Goal: Task Accomplishment & Management: Complete application form

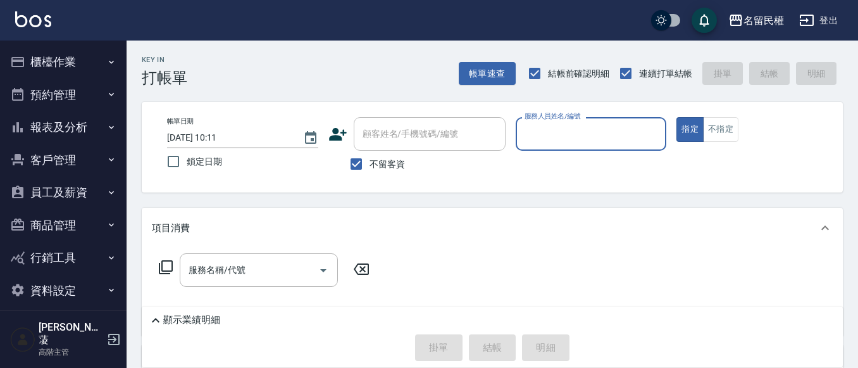
click at [111, 61] on icon "button" at bounding box center [111, 62] width 10 height 10
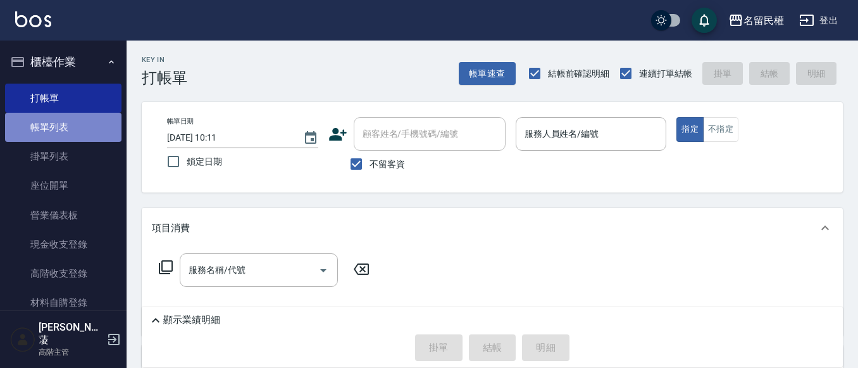
click at [79, 121] on link "帳單列表" at bounding box center [63, 127] width 116 height 29
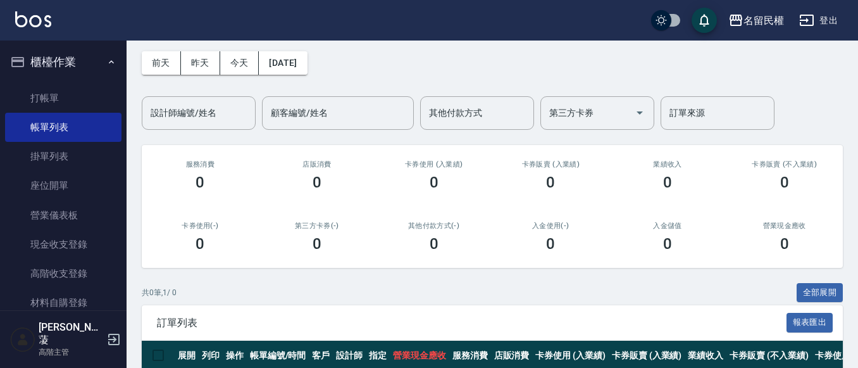
scroll to position [112, 0]
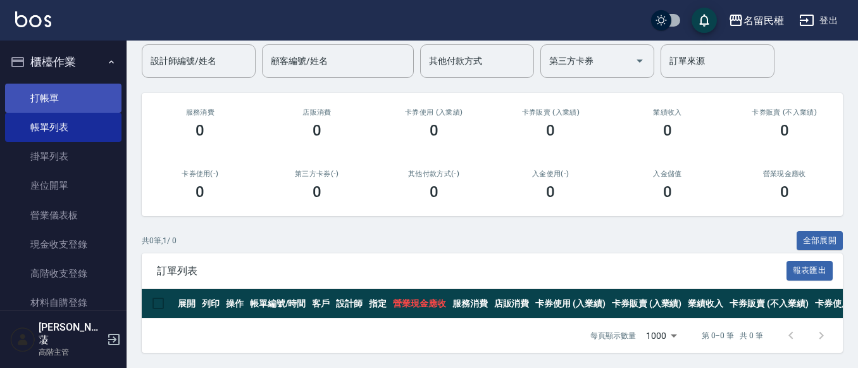
click at [46, 94] on link "打帳單" at bounding box center [63, 98] width 116 height 29
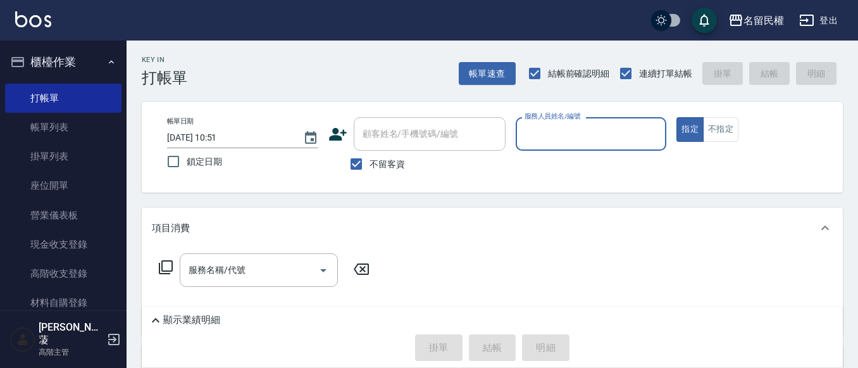
click at [111, 65] on button "櫃檯作業" at bounding box center [63, 62] width 116 height 33
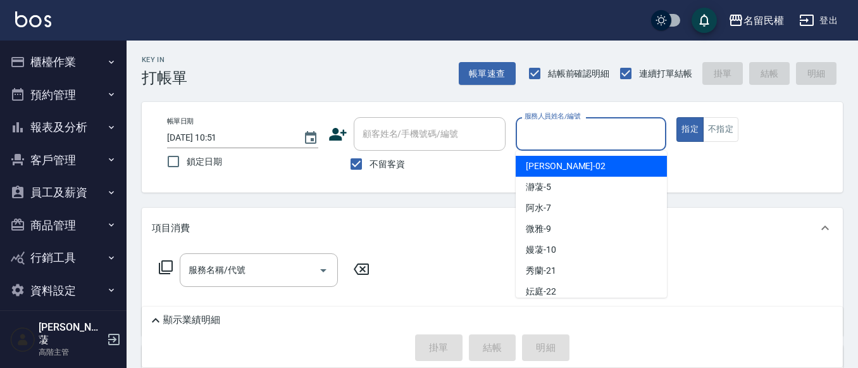
click at [588, 126] on input "服務人員姓名/編號" at bounding box center [591, 134] width 140 height 22
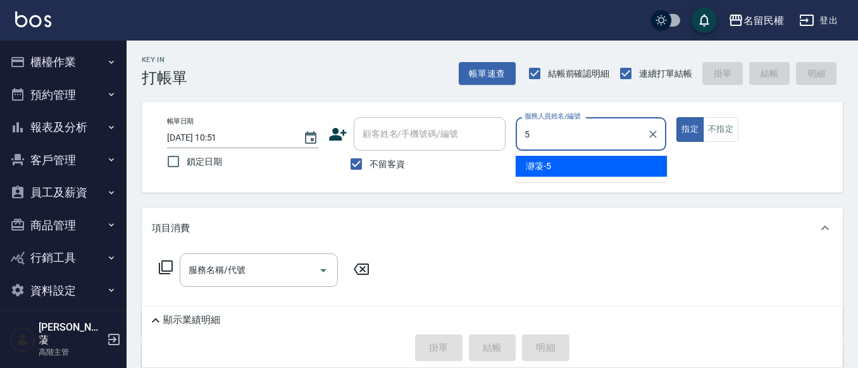
type input "瀞蓤-5"
type button "true"
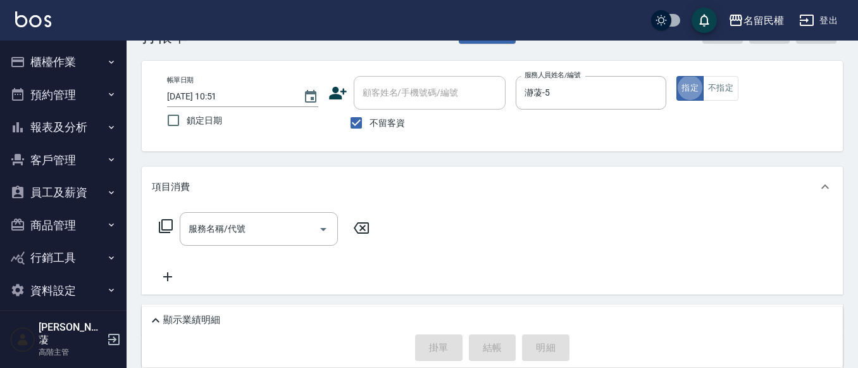
scroll to position [63, 0]
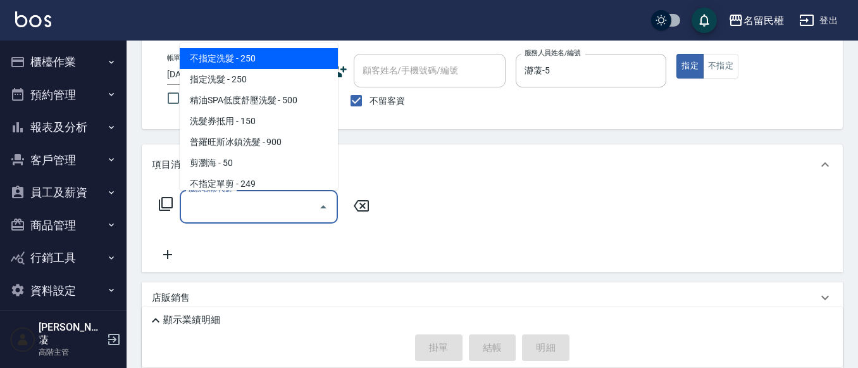
click at [241, 214] on input "服務名稱/代號" at bounding box center [249, 207] width 128 height 22
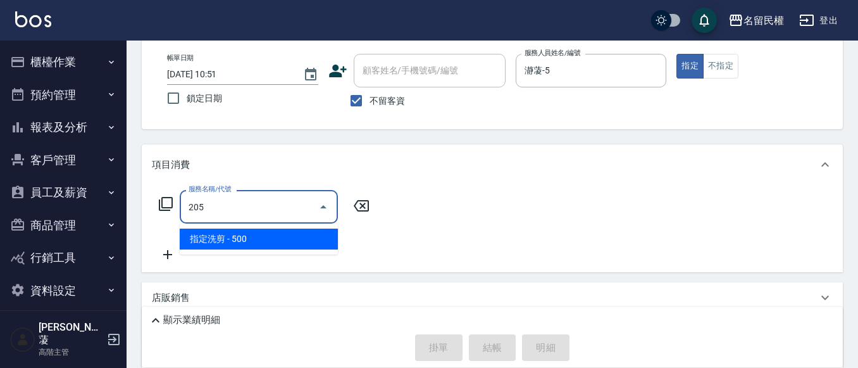
type input "指定洗剪(205)"
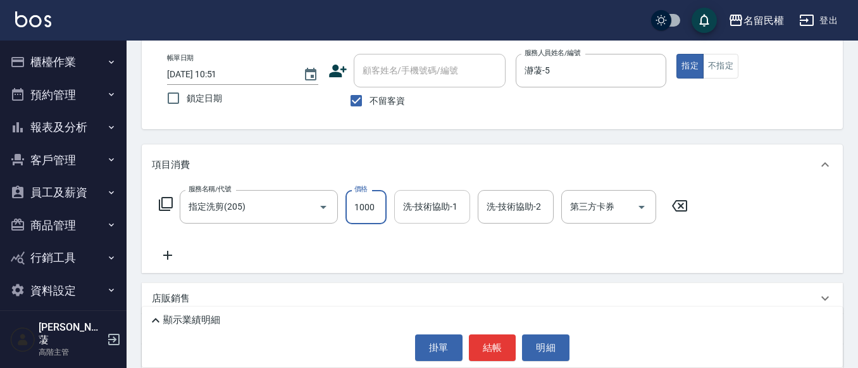
type input "1000"
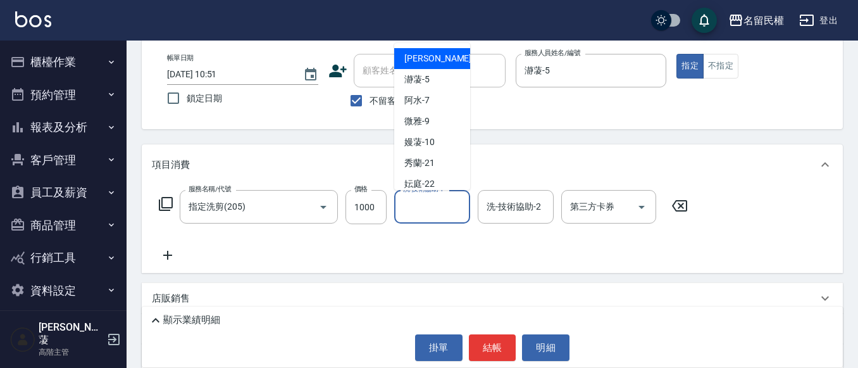
click at [430, 205] on input "洗-技術協助-1" at bounding box center [432, 207] width 65 height 22
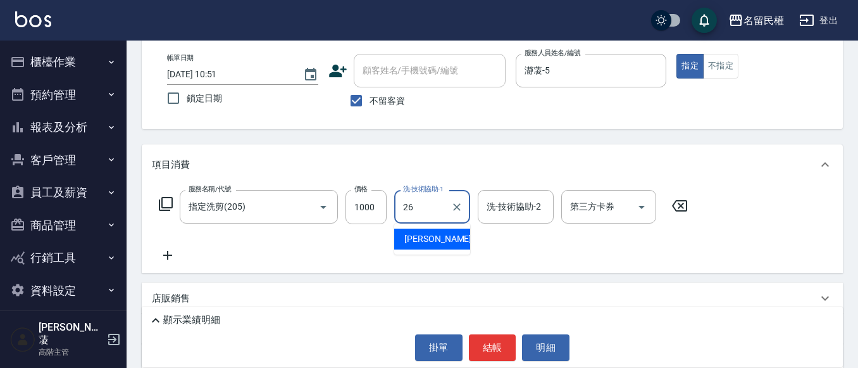
type input "沅莘-26"
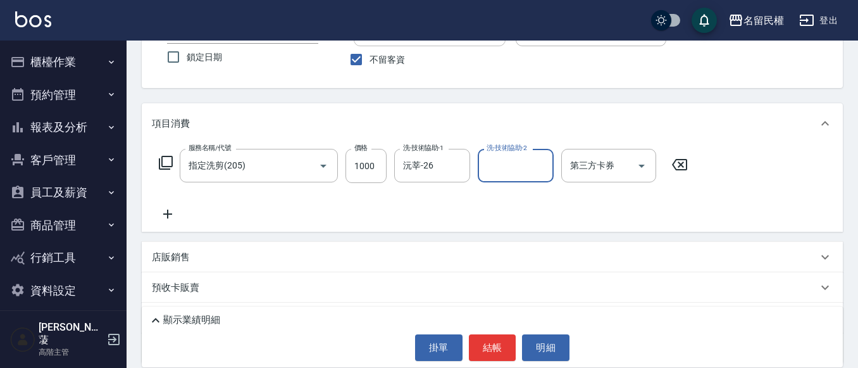
scroll to position [127, 0]
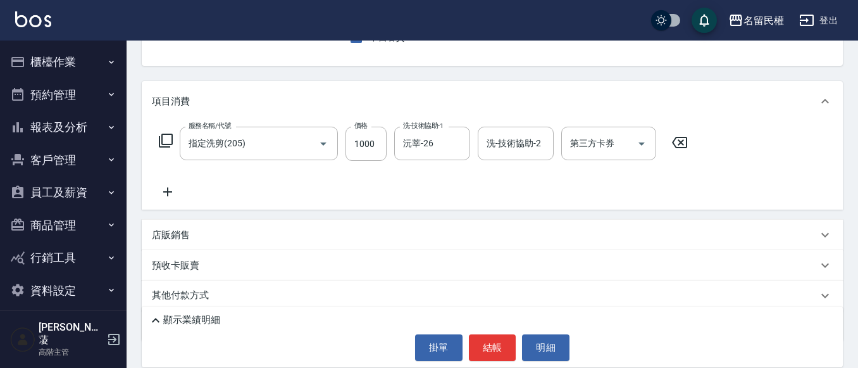
click at [173, 241] on p "店販銷售" at bounding box center [171, 234] width 38 height 13
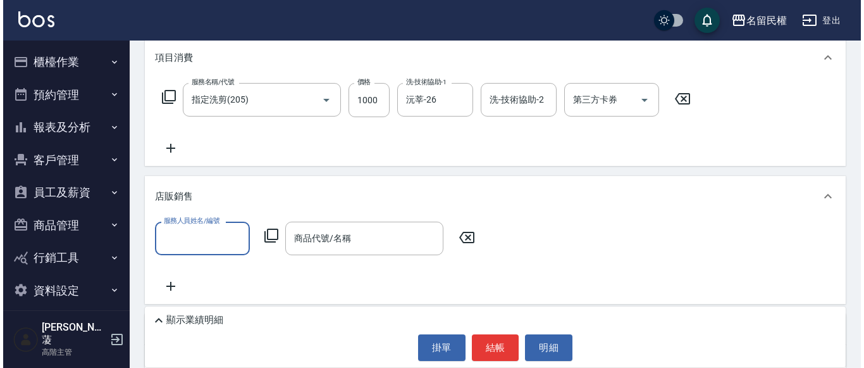
scroll to position [190, 0]
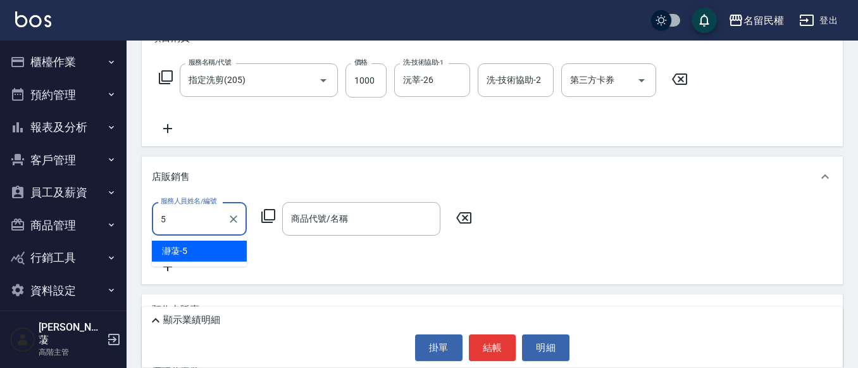
type input "瀞蓤-5"
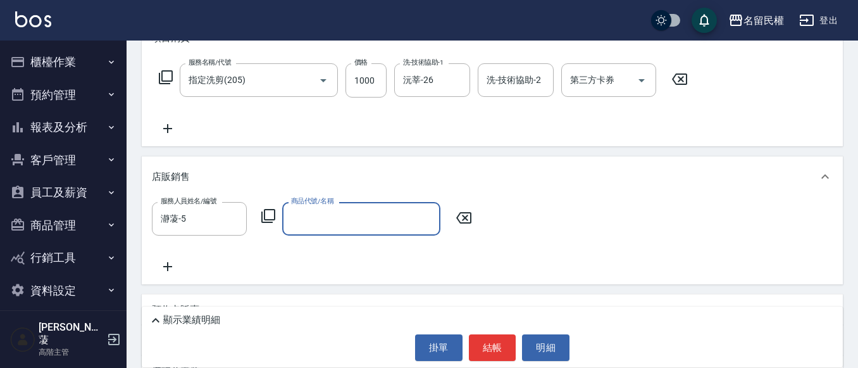
click at [267, 220] on icon at bounding box center [268, 216] width 14 height 14
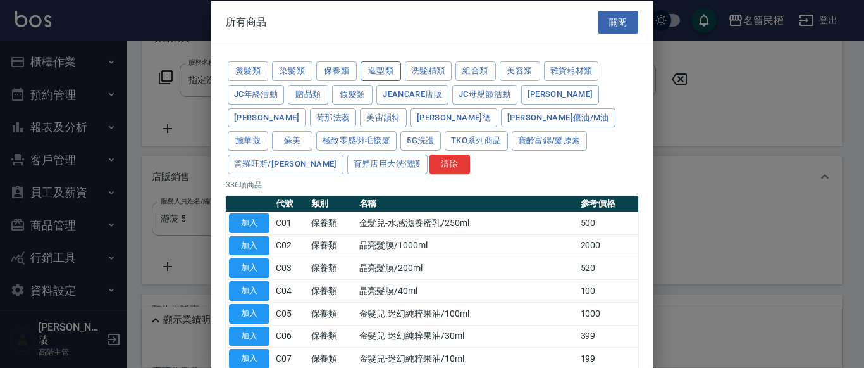
click at [373, 68] on button "造型類" at bounding box center [381, 71] width 40 height 20
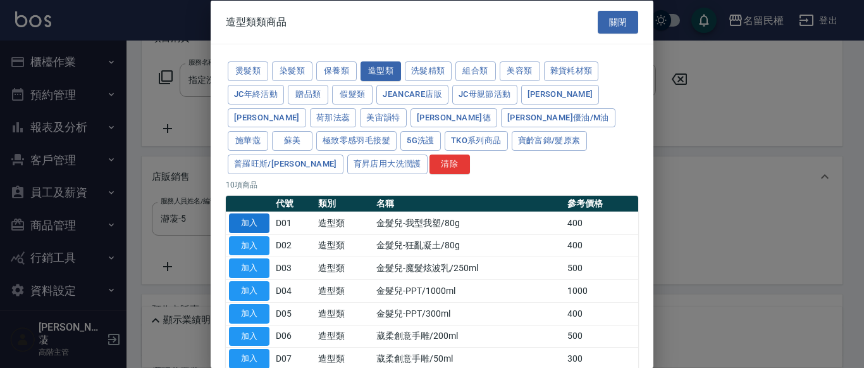
click at [259, 213] on button "加入" at bounding box center [249, 223] width 40 height 20
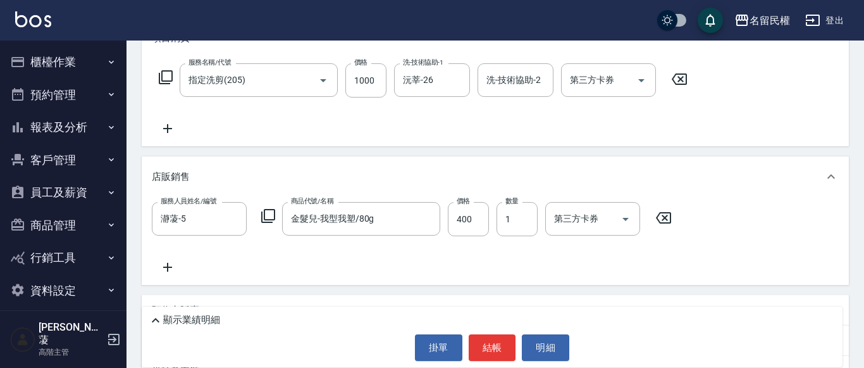
type input "金髮兒-我型我塑/80g"
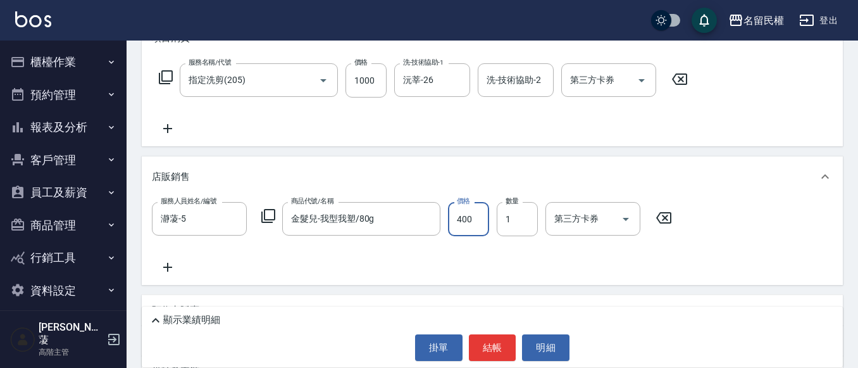
click at [480, 228] on input "400" at bounding box center [468, 219] width 41 height 34
type input "300"
click at [493, 340] on button "結帳" at bounding box center [492, 347] width 47 height 27
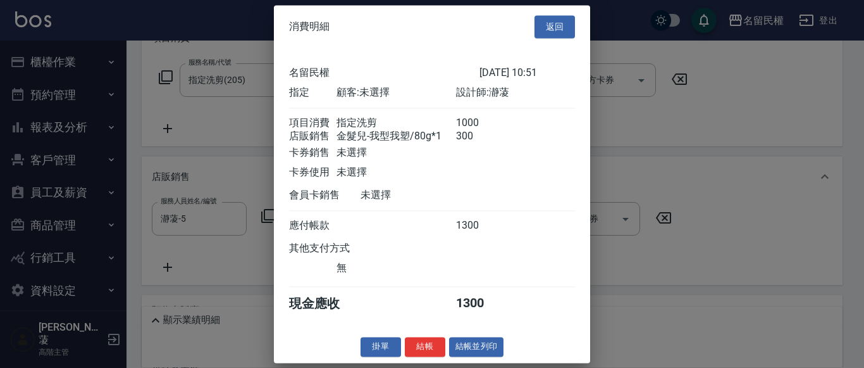
scroll to position [10, 0]
click at [432, 348] on button "結帳" at bounding box center [425, 347] width 40 height 20
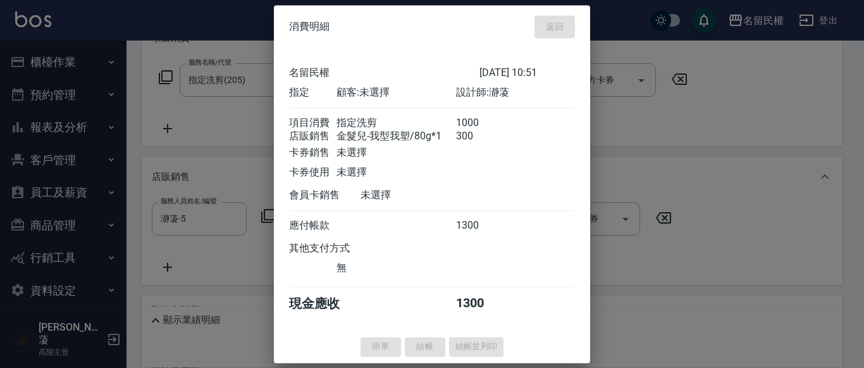
type input "[DATE] 11:07"
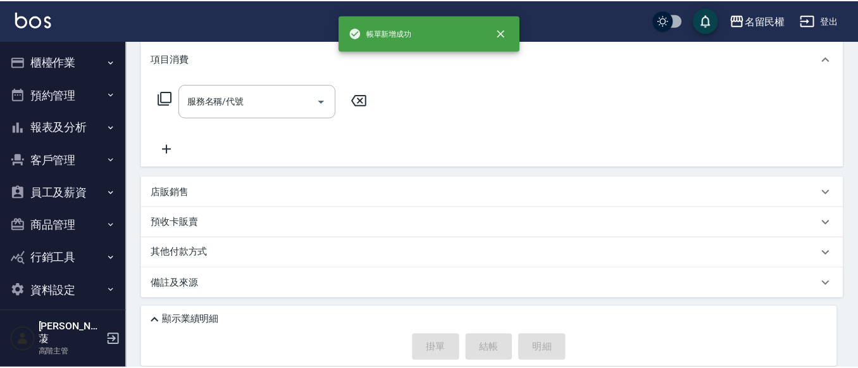
scroll to position [0, 0]
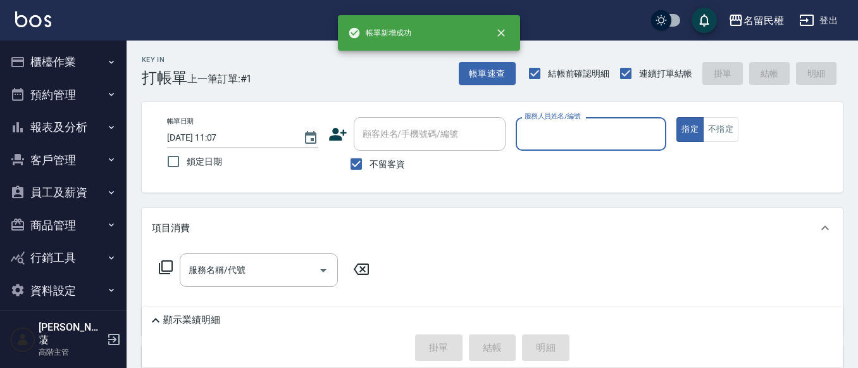
click at [87, 68] on button "櫃檯作業" at bounding box center [63, 62] width 116 height 33
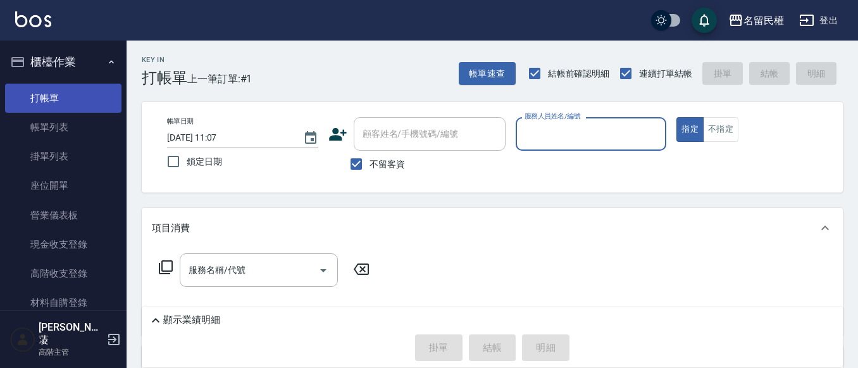
click at [44, 104] on link "打帳單" at bounding box center [63, 98] width 116 height 29
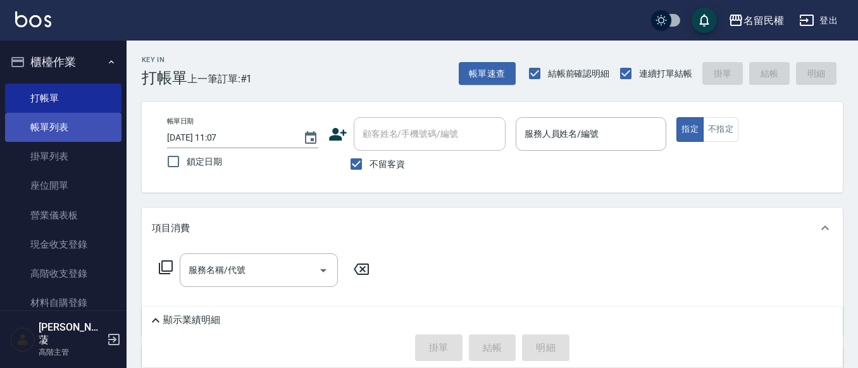
click at [47, 118] on link "帳單列表" at bounding box center [63, 127] width 116 height 29
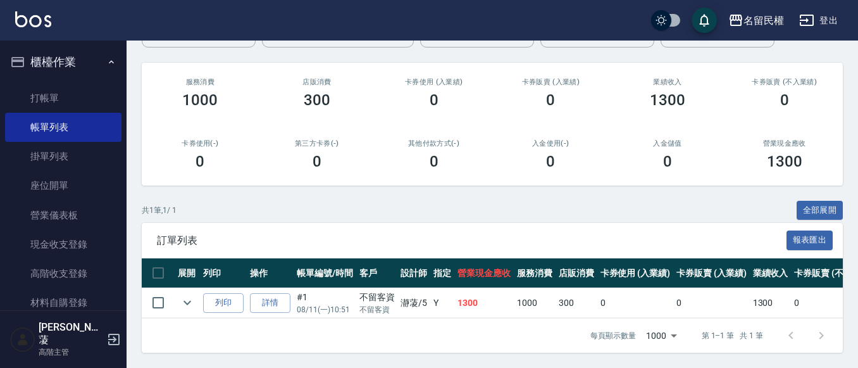
scroll to position [142, 0]
click at [69, 105] on link "打帳單" at bounding box center [63, 98] width 116 height 29
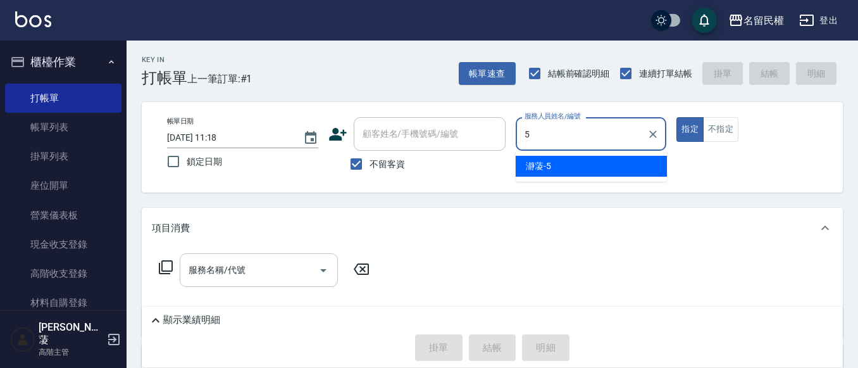
type input "瀞蓤-5"
type button "true"
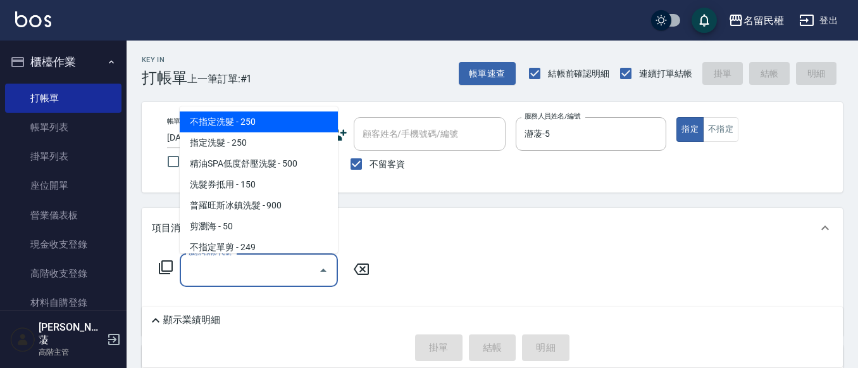
drag, startPoint x: 268, startPoint y: 267, endPoint x: 278, endPoint y: 264, distance: 11.2
click at [269, 267] on input "服務名稱/代號" at bounding box center [249, 270] width 128 height 22
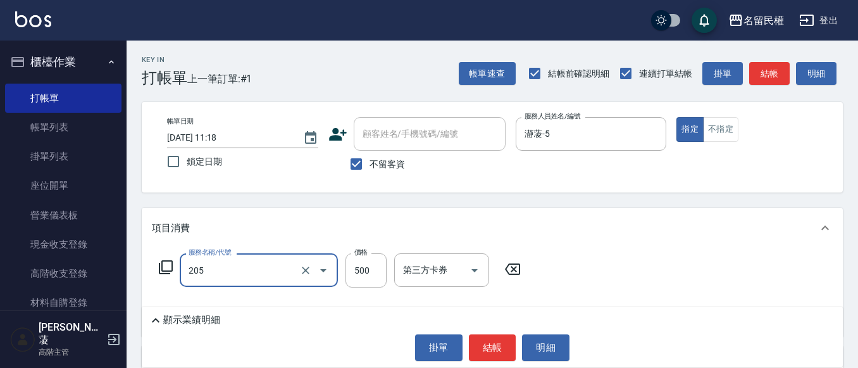
type input "指定洗剪(205)"
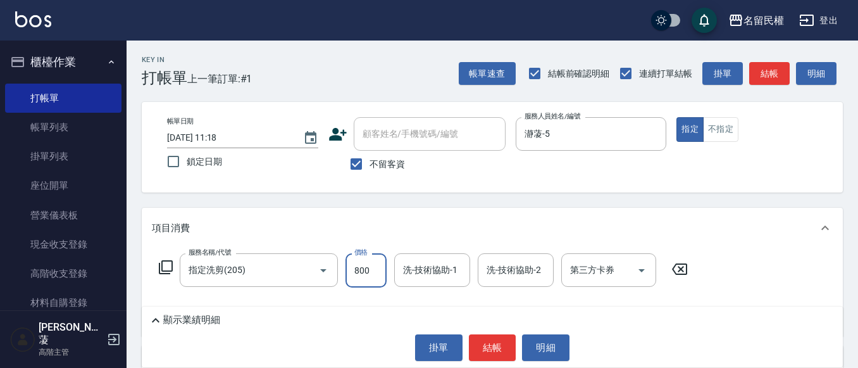
type input "800"
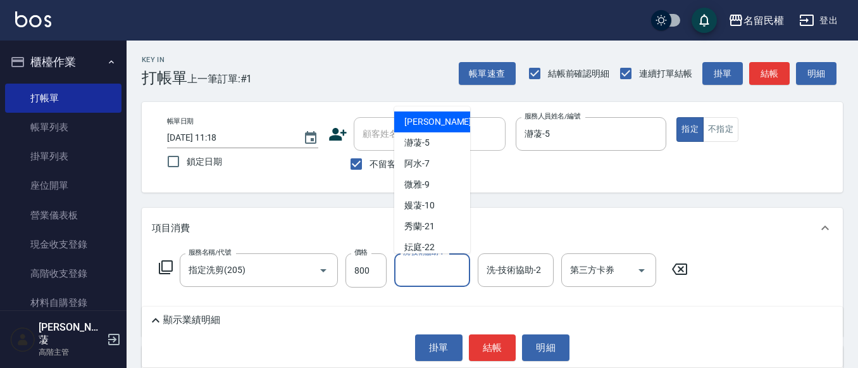
drag, startPoint x: 435, startPoint y: 273, endPoint x: 478, endPoint y: 339, distance: 79.5
click at [437, 275] on input "洗-技術協助-1" at bounding box center [432, 270] width 65 height 22
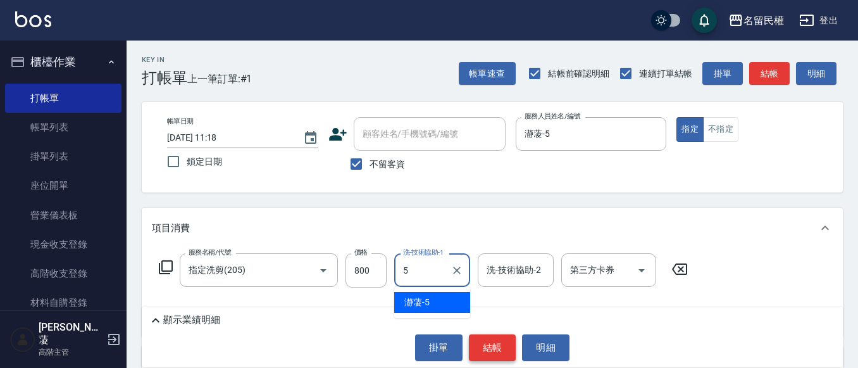
type input "瀞蓤-5"
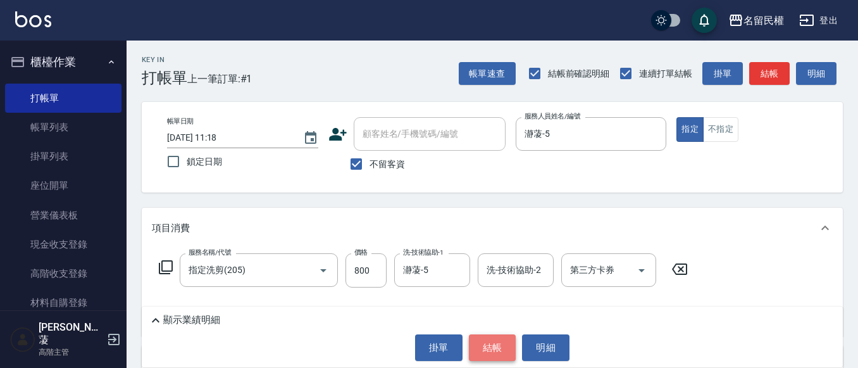
click at [490, 346] on button "結帳" at bounding box center [492, 347] width 47 height 27
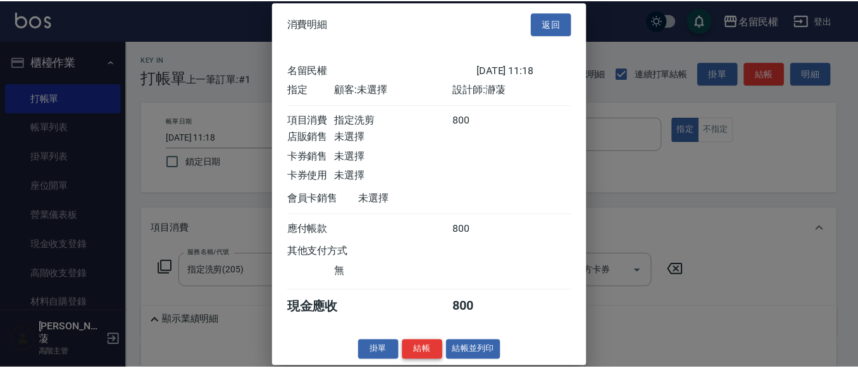
scroll to position [16, 0]
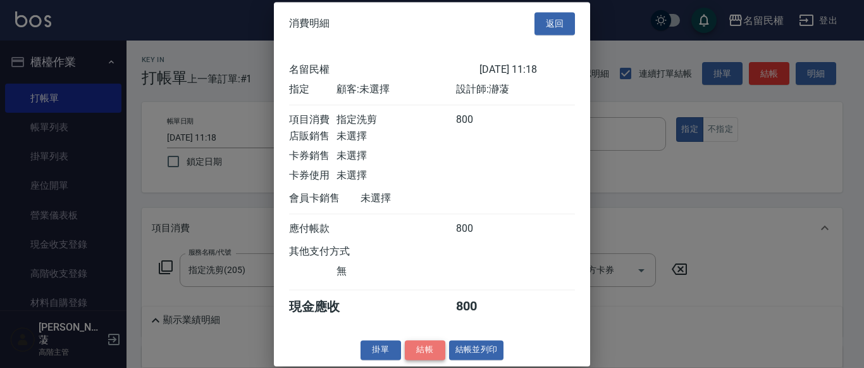
click at [418, 349] on button "結帳" at bounding box center [425, 350] width 40 height 20
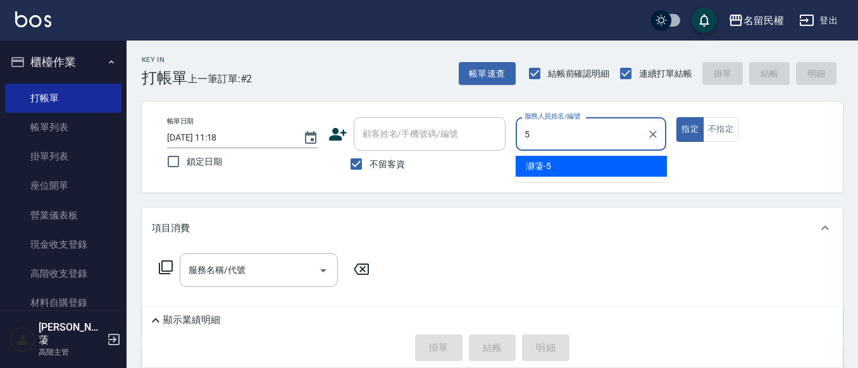
type input "瀞蓤-5"
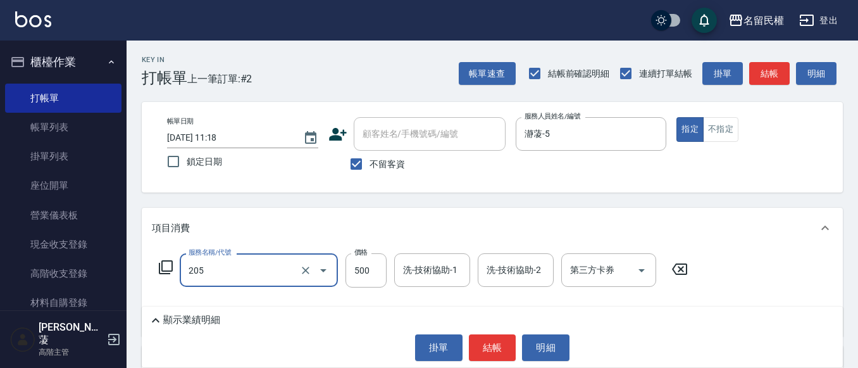
type input "指定洗剪(205)"
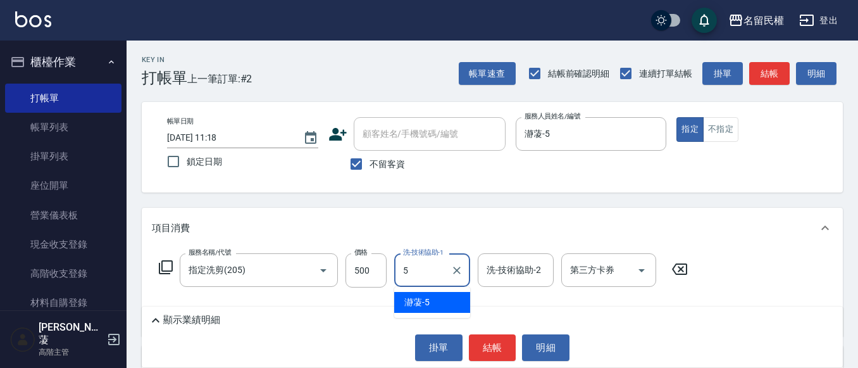
type input "瀞蓤-5"
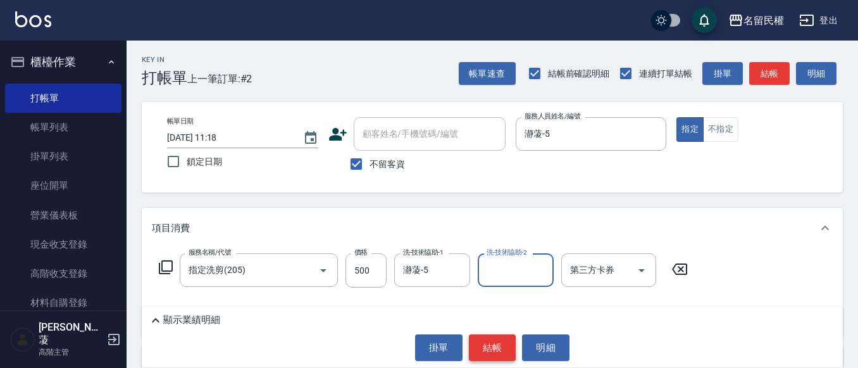
click at [492, 343] on button "結帳" at bounding box center [492, 347] width 47 height 27
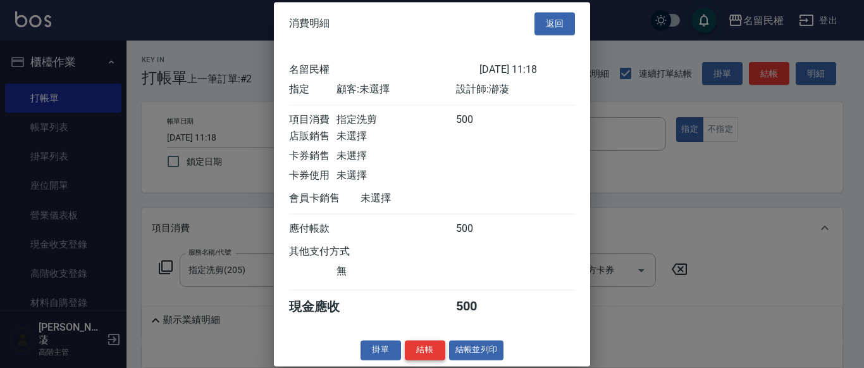
click at [427, 359] on button "結帳" at bounding box center [425, 350] width 40 height 20
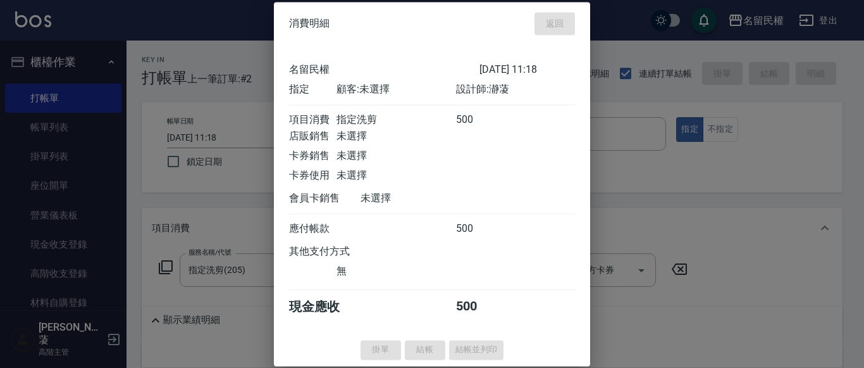
type input "[DATE] 11:19"
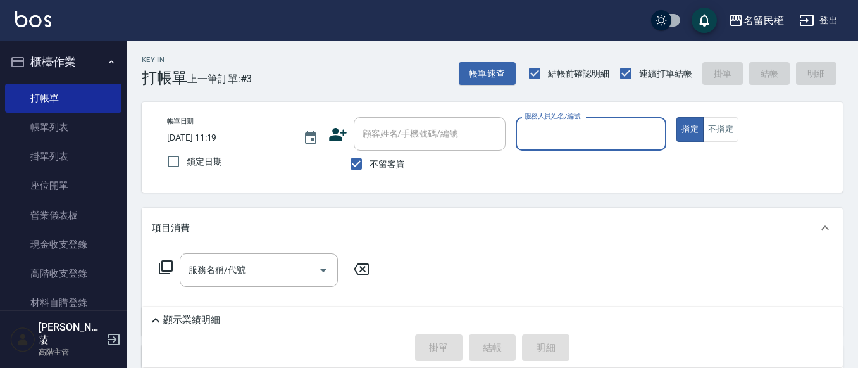
click at [551, 133] on input "服務人員姓名/編號" at bounding box center [591, 134] width 140 height 22
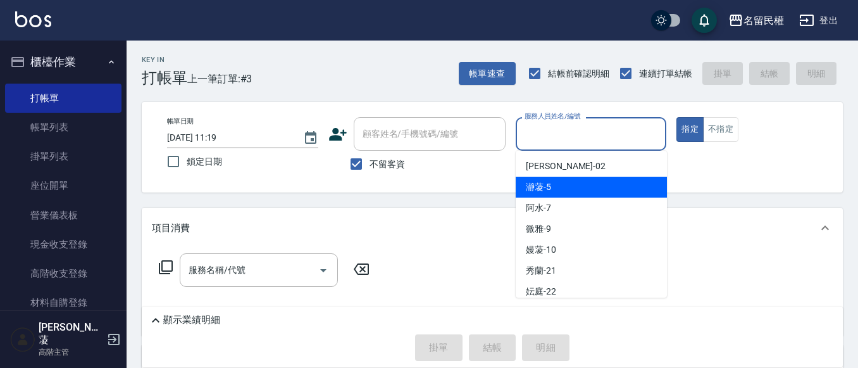
click at [545, 192] on span "瀞蓤 -5" at bounding box center [538, 186] width 25 height 13
type input "瀞蓤-5"
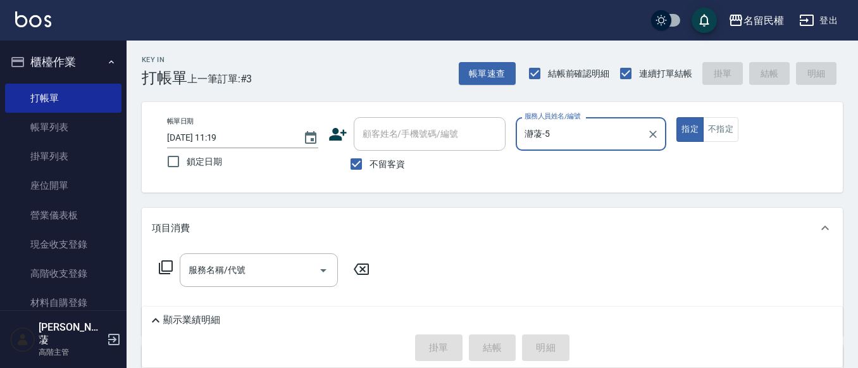
drag, startPoint x: 202, startPoint y: 266, endPoint x: 204, endPoint y: 253, distance: 13.5
click at [201, 266] on input "服務名稱/代號" at bounding box center [249, 270] width 128 height 22
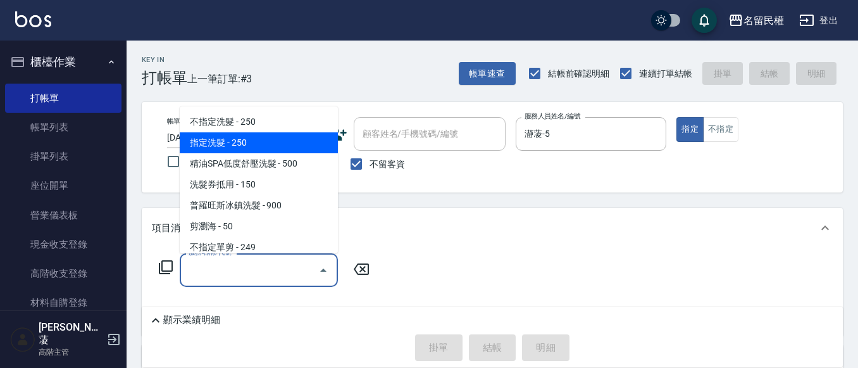
click at [206, 141] on span "指定洗髮 - 250" at bounding box center [259, 142] width 158 height 21
type input "指定洗髮(102)"
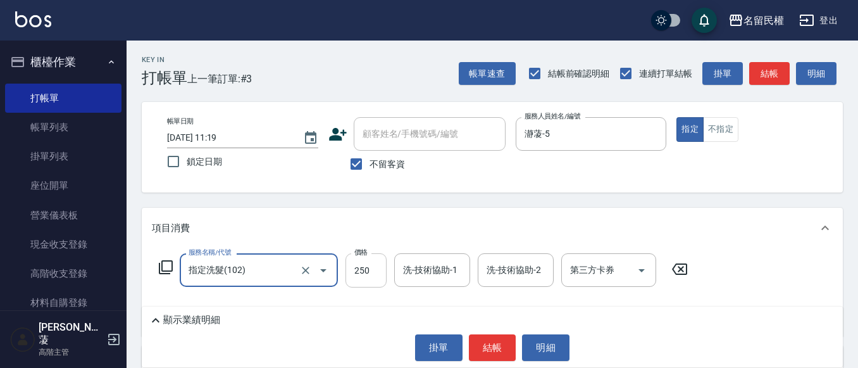
click at [385, 275] on input "250" at bounding box center [366, 270] width 41 height 34
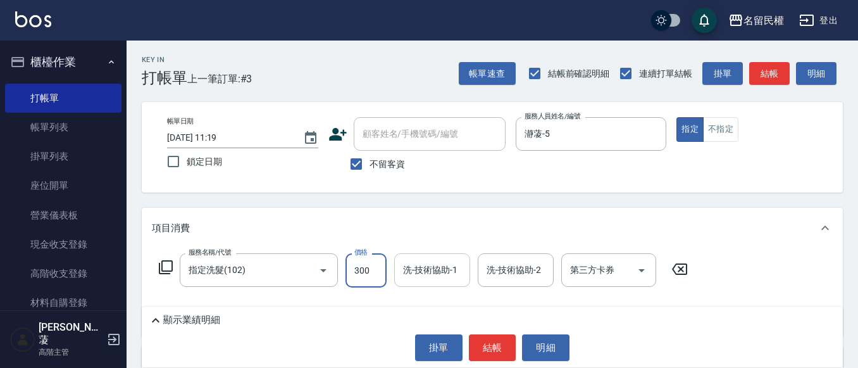
type input "300"
click at [420, 272] on input "洗-技術協助-1" at bounding box center [432, 270] width 65 height 22
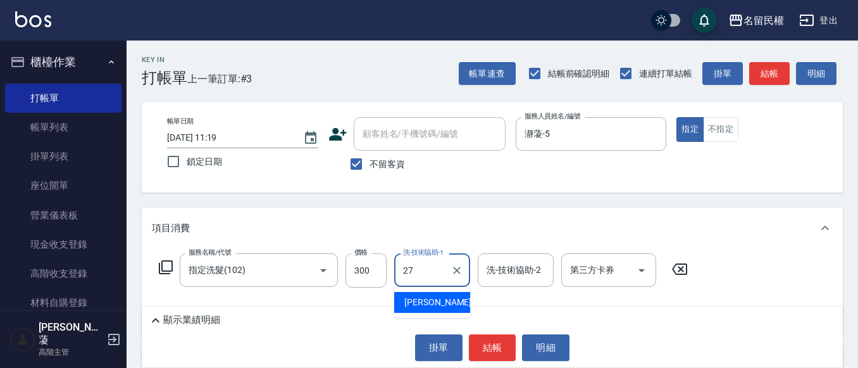
type input "[PERSON_NAME]-27"
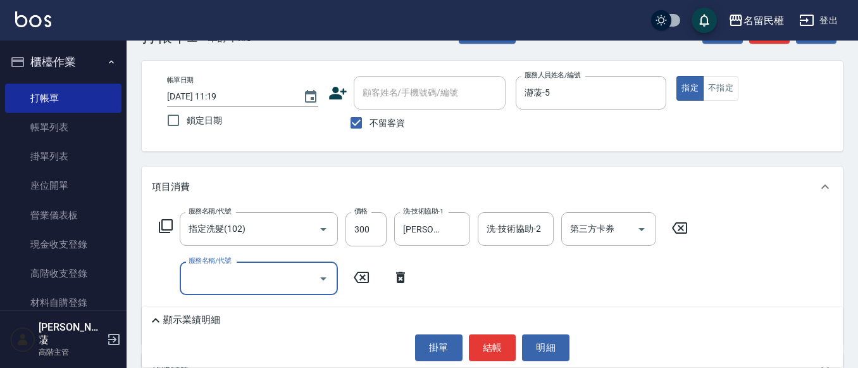
scroll to position [63, 0]
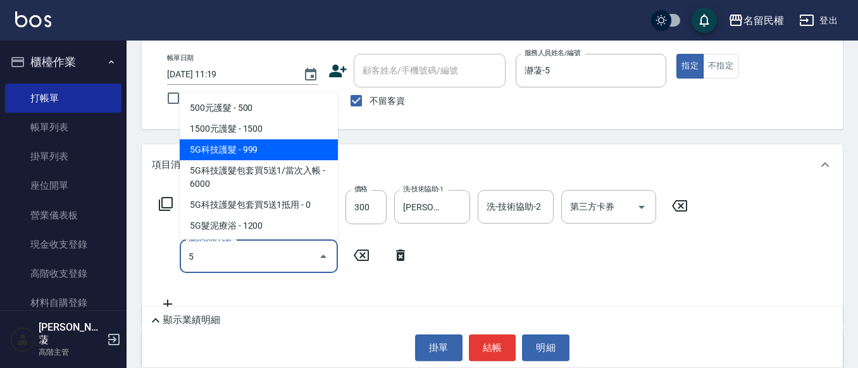
click at [251, 143] on span "5G科技護髮 - 999" at bounding box center [259, 149] width 158 height 21
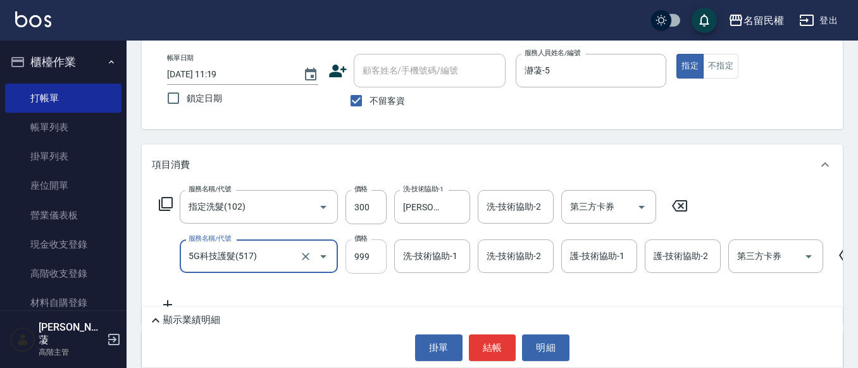
type input "5G科技護髮(517)"
click at [368, 252] on input "999" at bounding box center [366, 256] width 41 height 34
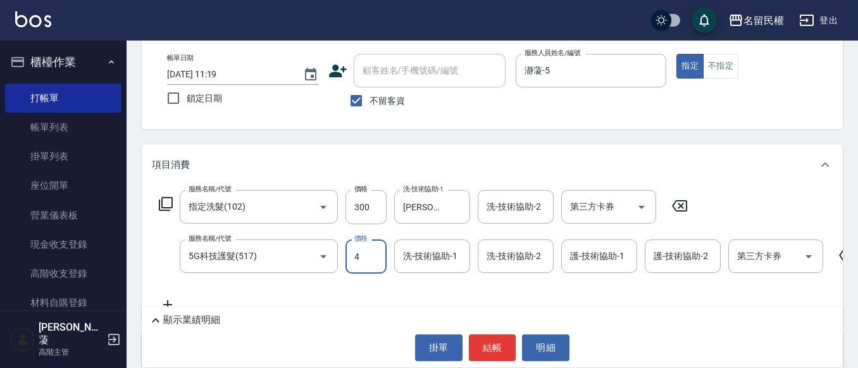
click at [367, 253] on input "4" at bounding box center [366, 256] width 41 height 34
click at [365, 256] on input "0" at bounding box center [366, 256] width 41 height 34
click at [318, 256] on div "服務名稱/代號 5G科技護髮(517) 服務名稱/代號 價格 0 價格 洗-技術協助-1 洗-技術協助-1 洗-技術協助-2 洗-技術協助-2 護-技術協助-…" at bounding box center [527, 256] width 750 height 34
drag, startPoint x: 356, startPoint y: 256, endPoint x: 332, endPoint y: 258, distance: 23.5
click at [332, 258] on div "服務名稱/代號 5G科技護髮(517) 服務名稱/代號 價格 0 價格 洗-技術協助-1 洗-技術協助-1 洗-技術協助-2 洗-技術協助-2 護-技術協助-…" at bounding box center [527, 256] width 750 height 34
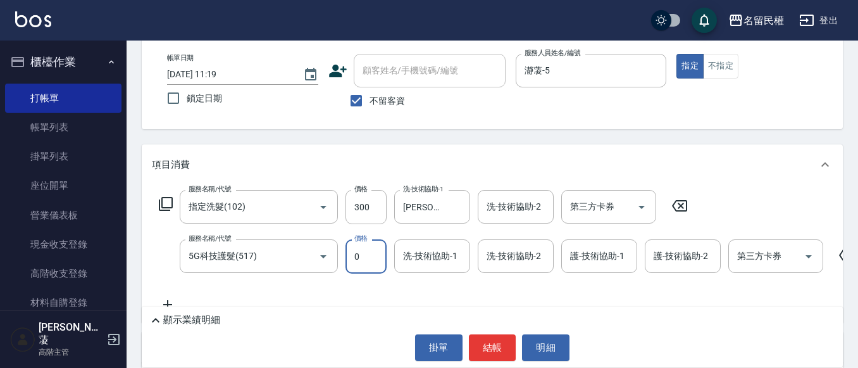
drag, startPoint x: 366, startPoint y: 258, endPoint x: 351, endPoint y: 258, distance: 15.2
click at [351, 258] on input "0" at bounding box center [366, 256] width 41 height 34
type input "1000"
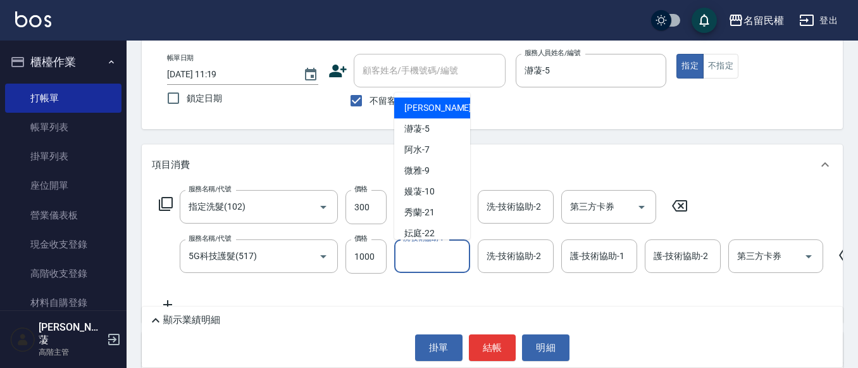
click at [409, 261] on input "洗-技術協助-1" at bounding box center [432, 256] width 65 height 22
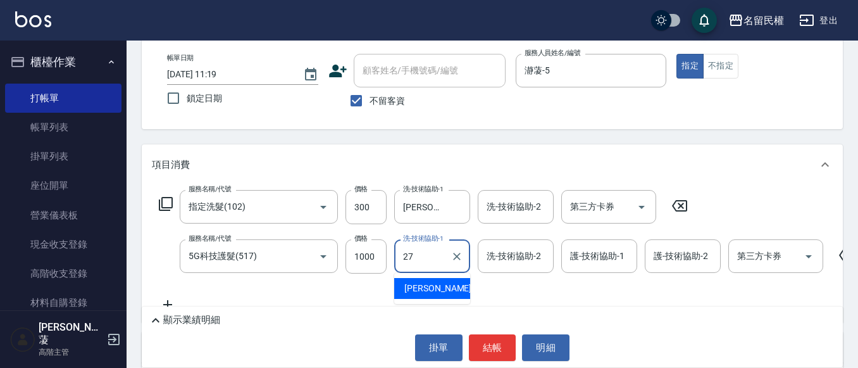
type input "[PERSON_NAME]-27"
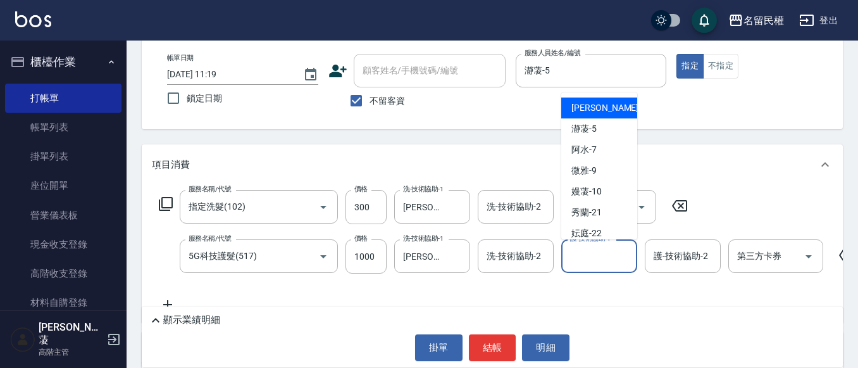
click at [605, 261] on input "護-技術協助-1" at bounding box center [599, 256] width 65 height 22
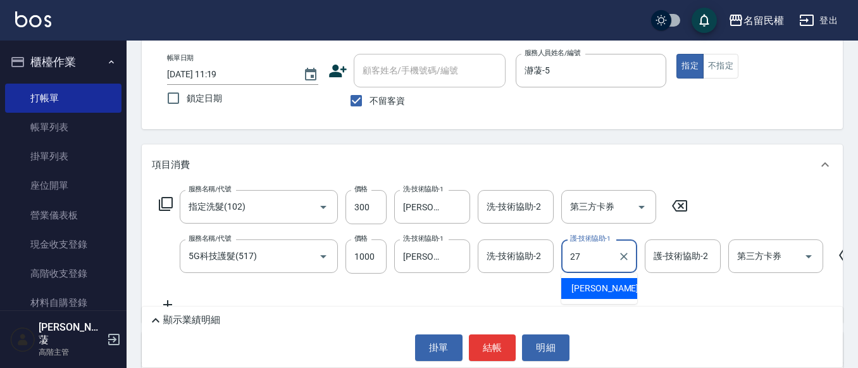
type input "[PERSON_NAME]-27"
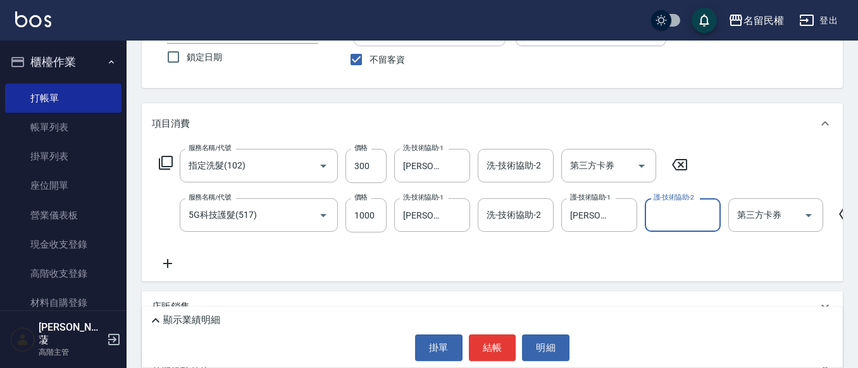
scroll to position [127, 0]
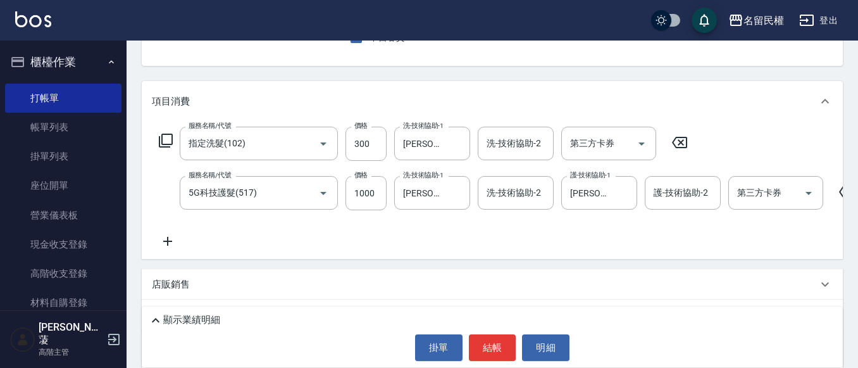
click at [170, 238] on icon at bounding box center [168, 240] width 32 height 15
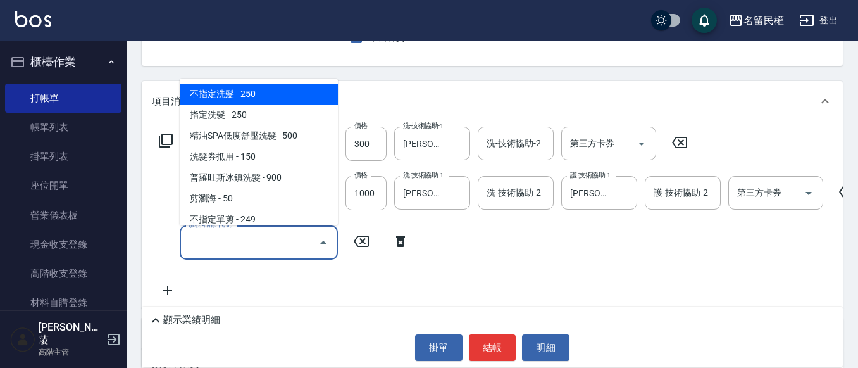
click at [219, 246] on input "服務名稱/代號" at bounding box center [249, 242] width 128 height 22
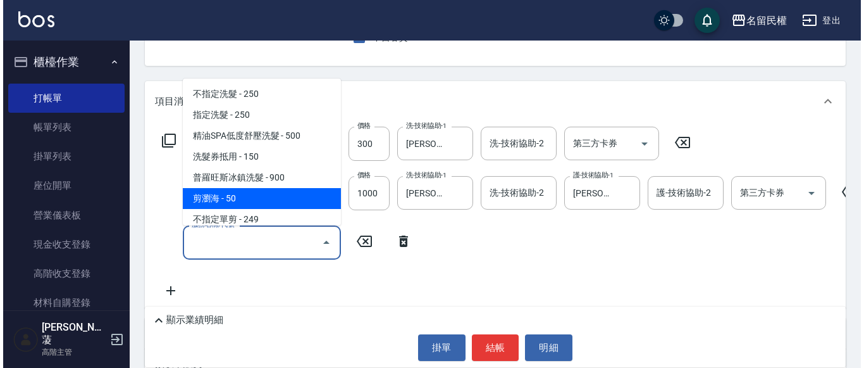
scroll to position [63, 0]
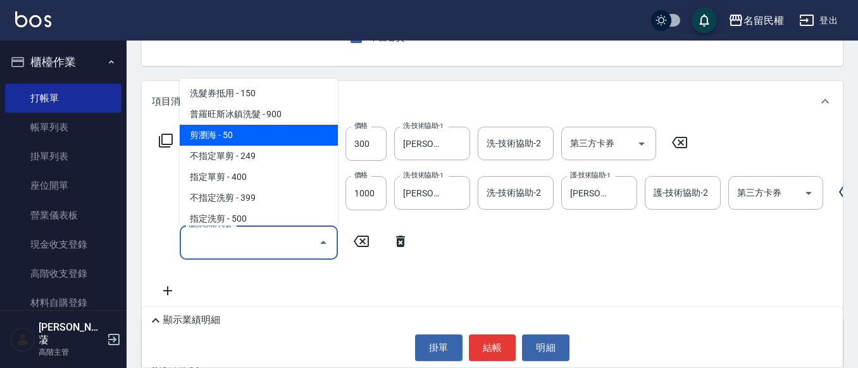
click at [222, 139] on span "剪瀏海 - 50" at bounding box center [259, 135] width 158 height 21
type input "剪瀏海(201)"
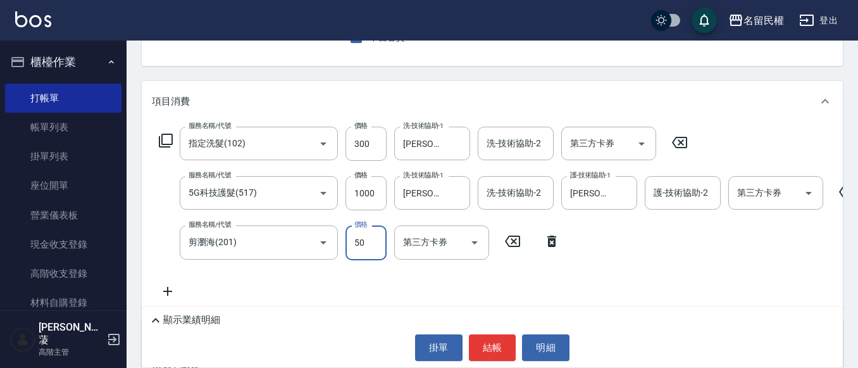
click at [376, 248] on input "50" at bounding box center [366, 242] width 41 height 34
type input "100"
click at [629, 235] on div "服務名稱/代號 指定洗髮(102) 服務名稱/代號 價格 300 價格 洗-技術協助-1 [PERSON_NAME]-27 洗-技術協助-1 洗-技術協助-2…" at bounding box center [527, 212] width 750 height 171
click at [501, 344] on button "結帳" at bounding box center [492, 347] width 47 height 27
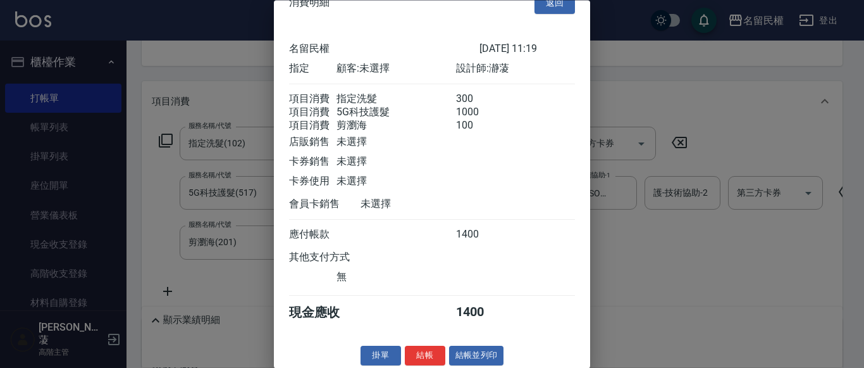
scroll to position [47, 0]
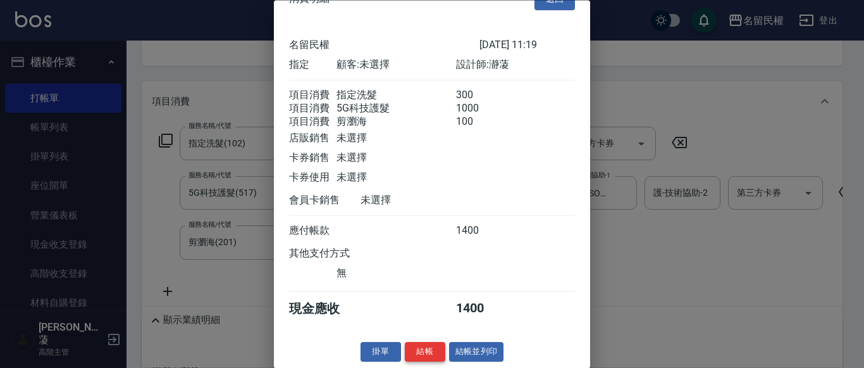
click at [418, 352] on button "結帳" at bounding box center [425, 352] width 40 height 20
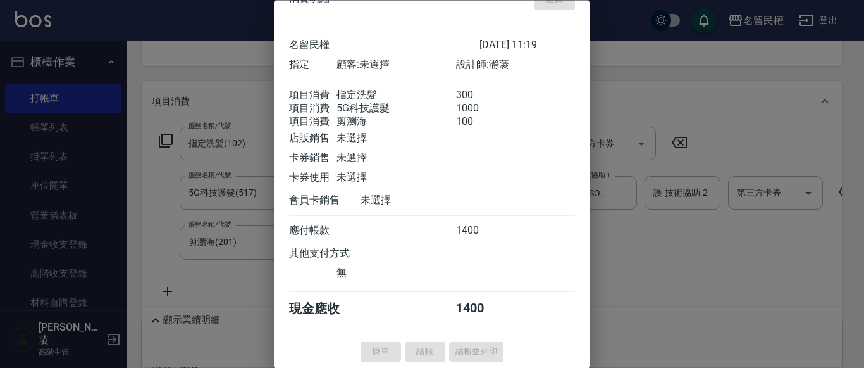
type input "[DATE] 11:30"
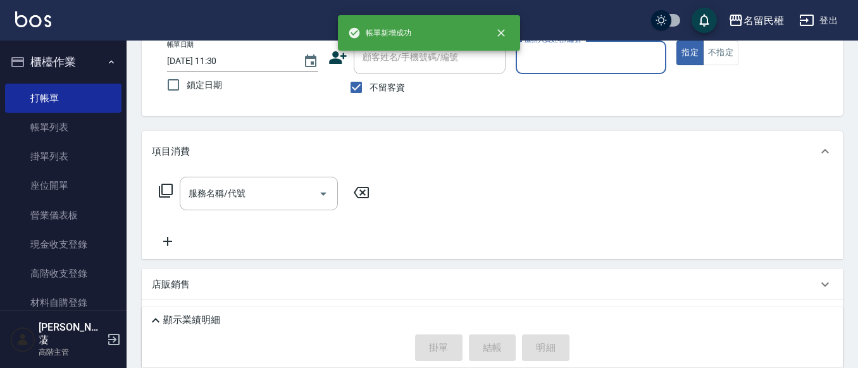
scroll to position [0, 0]
